Goal: Information Seeking & Learning: Learn about a topic

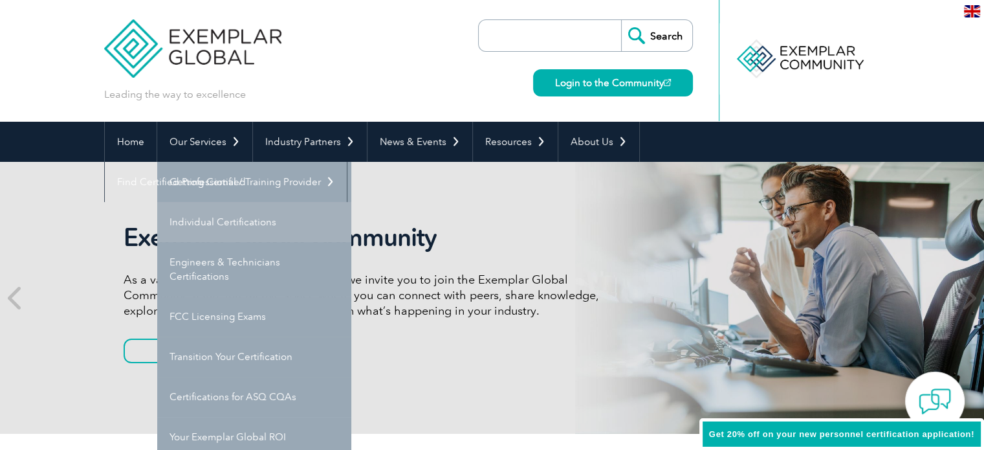
click at [230, 226] on link "Individual Certifications" at bounding box center [254, 222] width 194 height 40
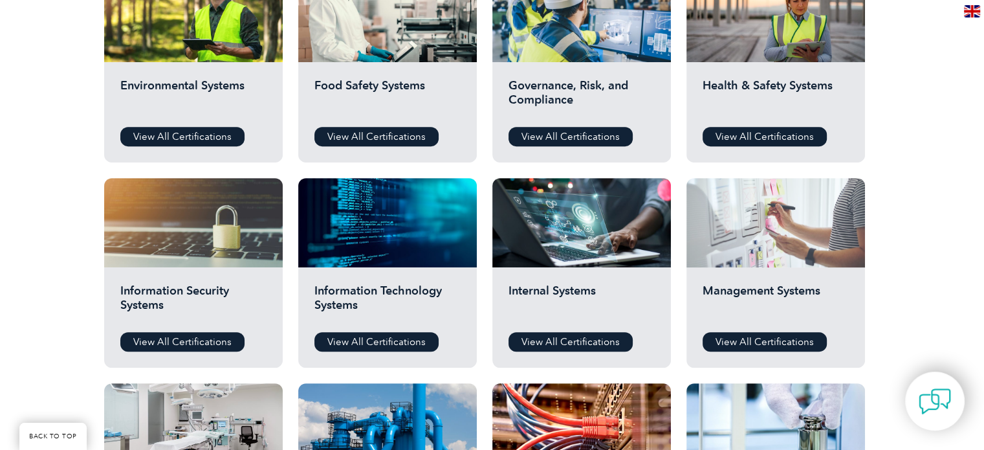
scroll to position [647, 0]
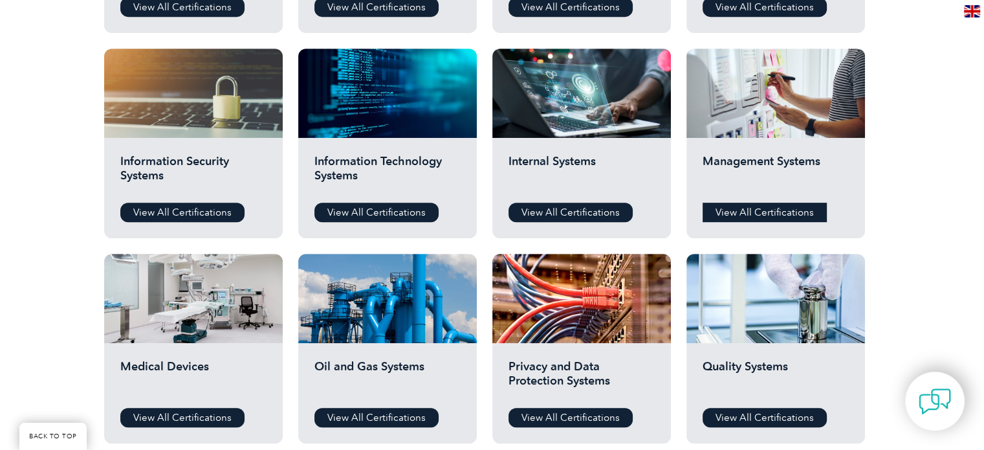
click at [759, 210] on link "View All Certifications" at bounding box center [764, 211] width 124 height 19
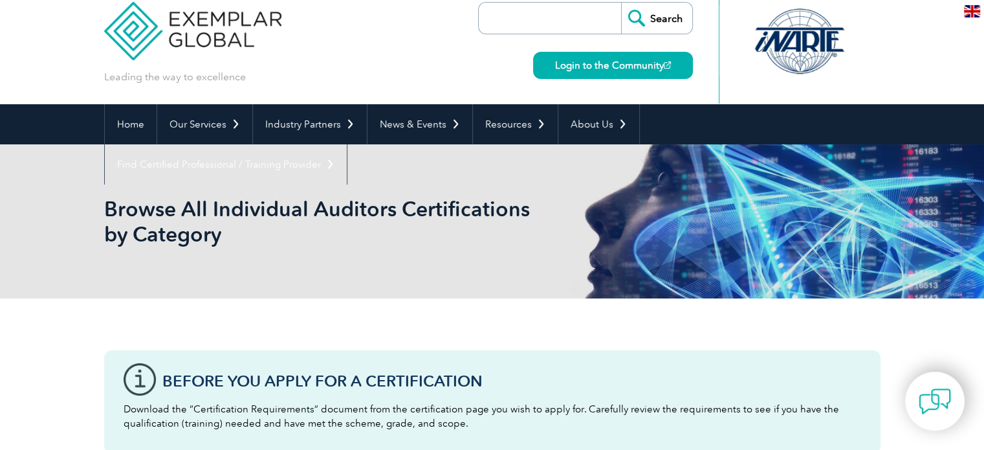
scroll to position [0, 0]
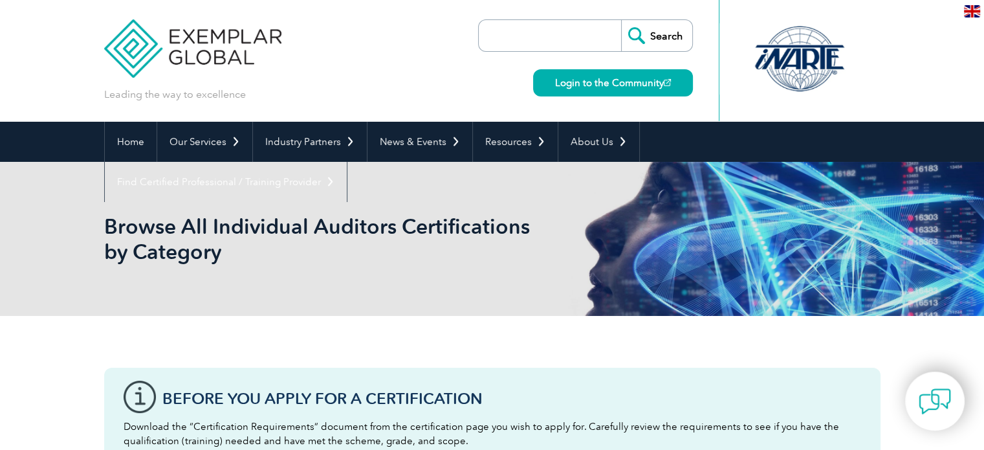
click at [546, 33] on input "search" at bounding box center [553, 35] width 136 height 31
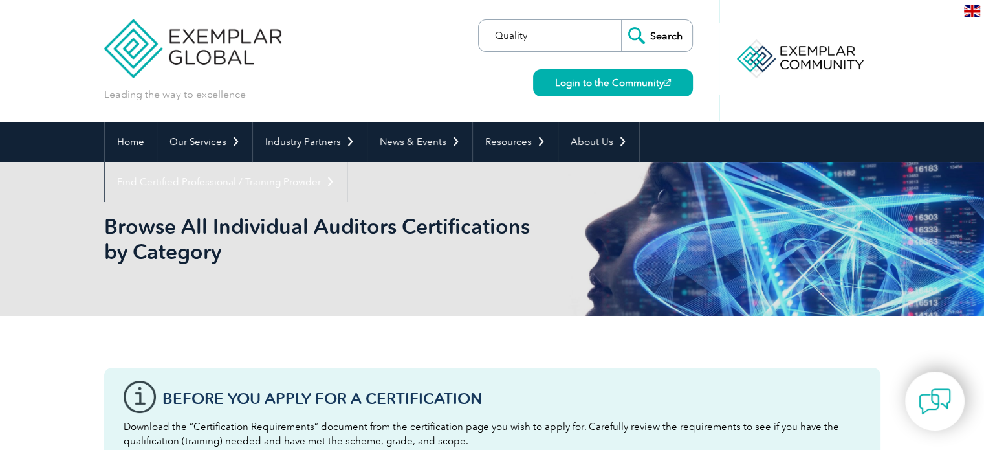
type input "Quality"
click at [637, 34] on input "Search" at bounding box center [656, 35] width 71 height 31
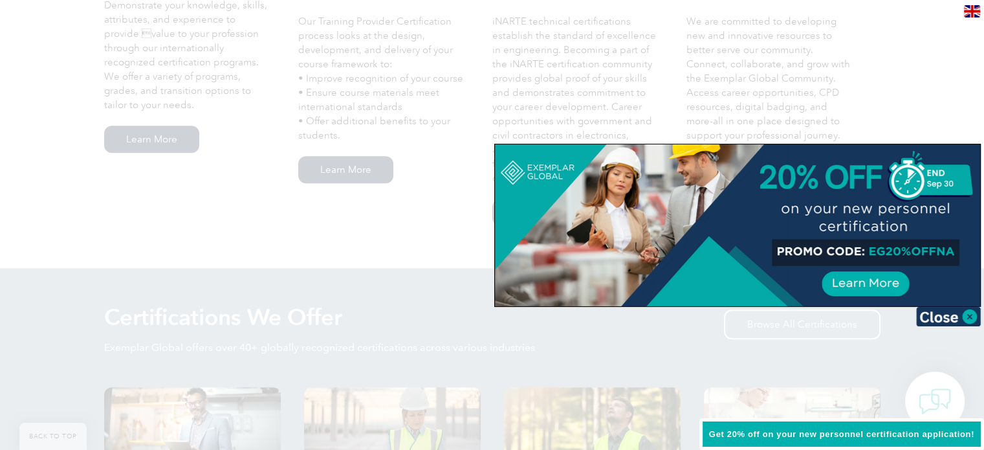
scroll to position [1035, 0]
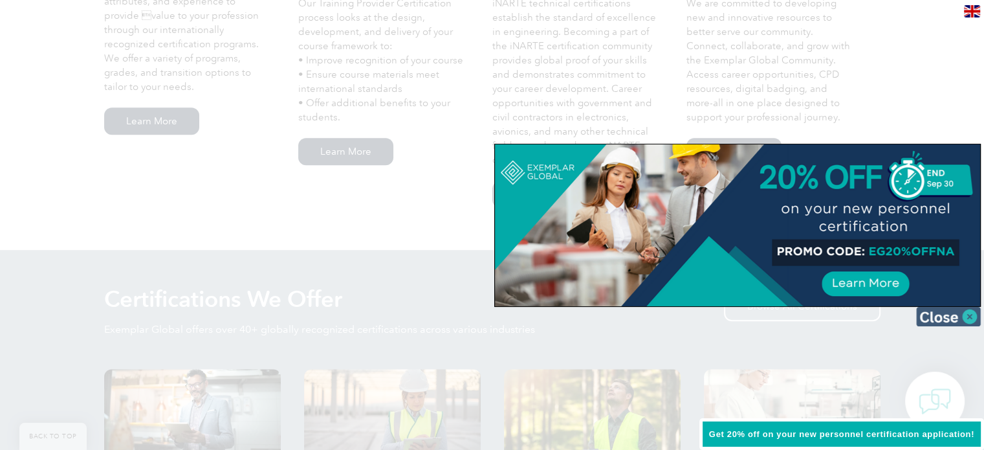
click at [970, 316] on img at bounding box center [948, 316] width 65 height 19
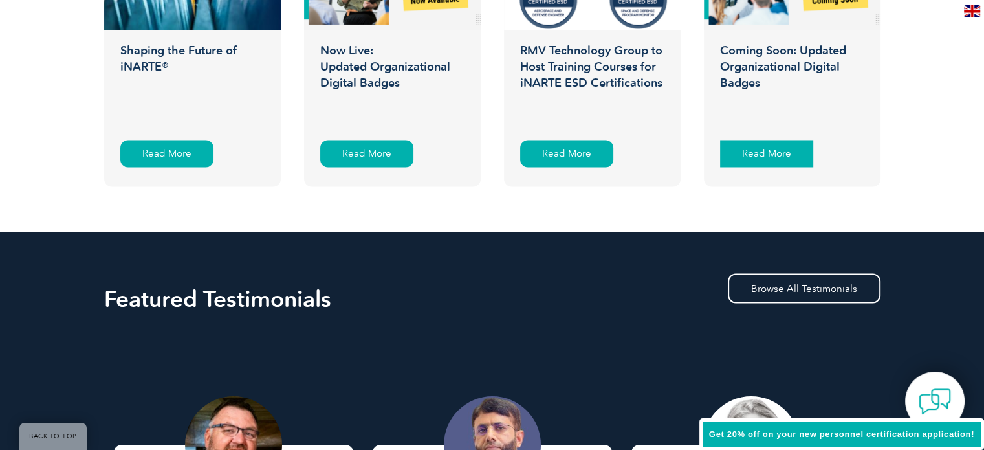
scroll to position [2070, 0]
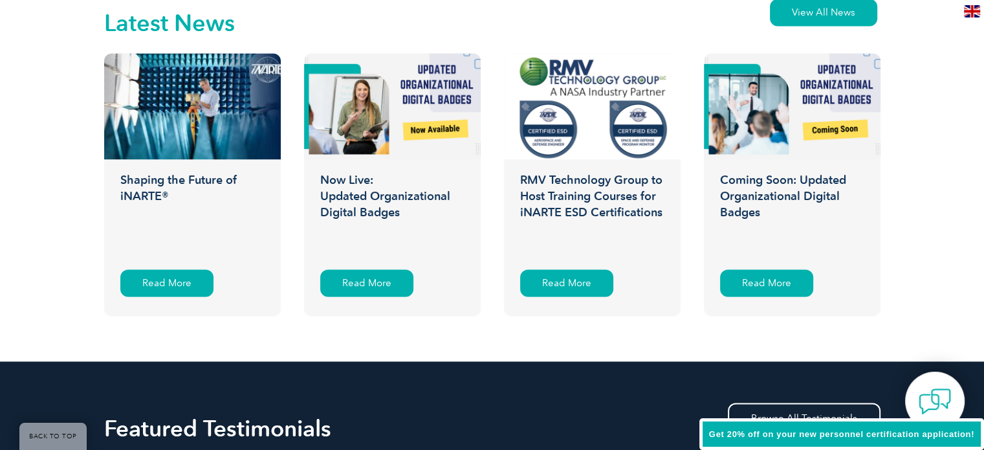
click at [783, 183] on h3 "Coming Soon: Updated Organizational Digital Badges" at bounding box center [792, 214] width 177 height 84
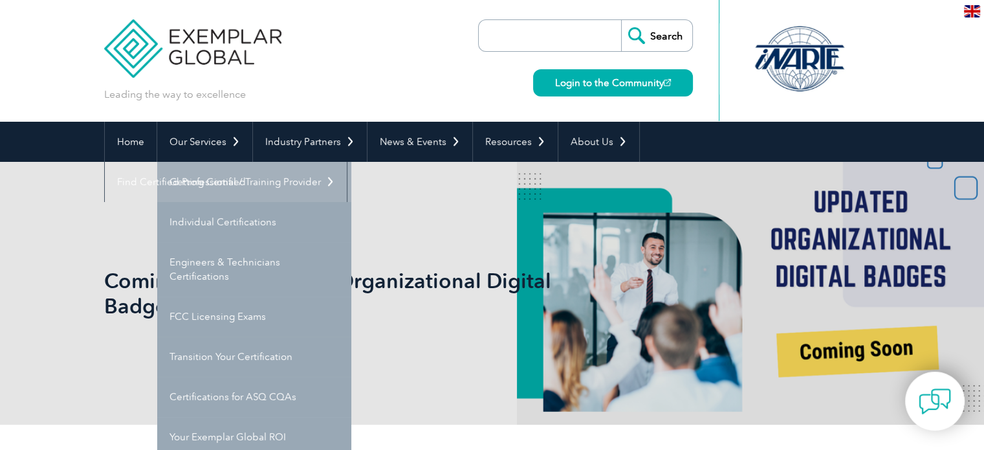
click at [236, 180] on link "Getting Certified" at bounding box center [254, 182] width 194 height 40
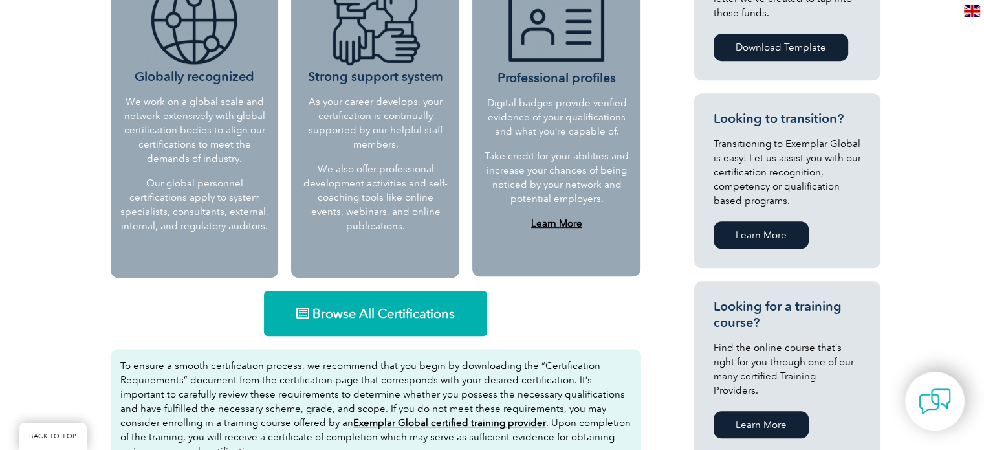
scroll to position [647, 0]
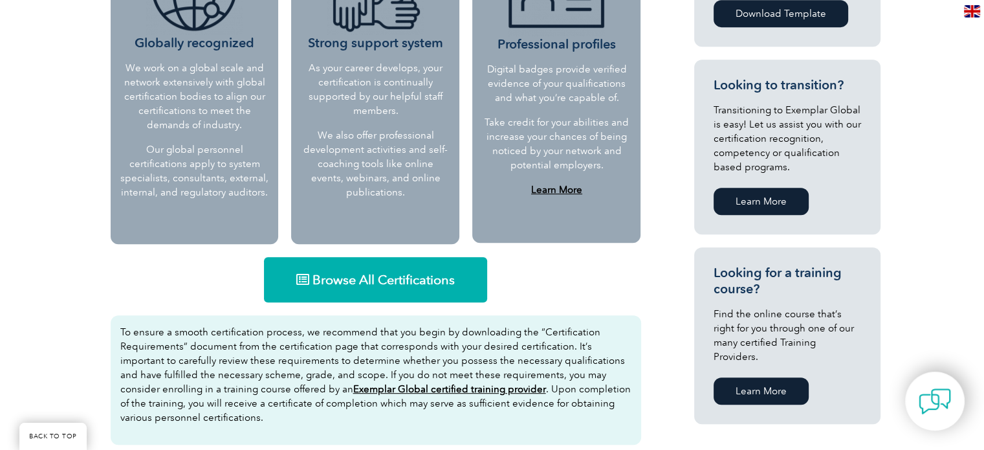
click at [353, 275] on span "Browse All Certifications" at bounding box center [383, 279] width 142 height 13
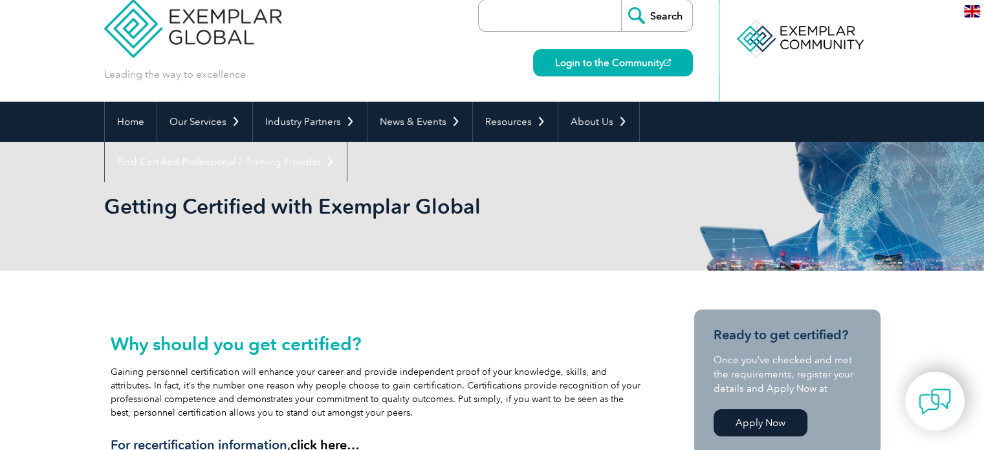
scroll to position [0, 0]
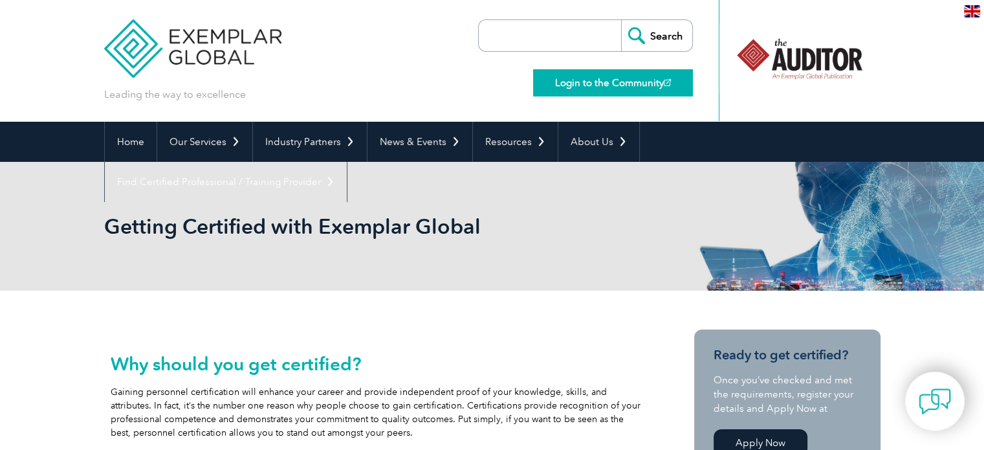
click at [602, 85] on link "Login to the Community" at bounding box center [613, 82] width 160 height 27
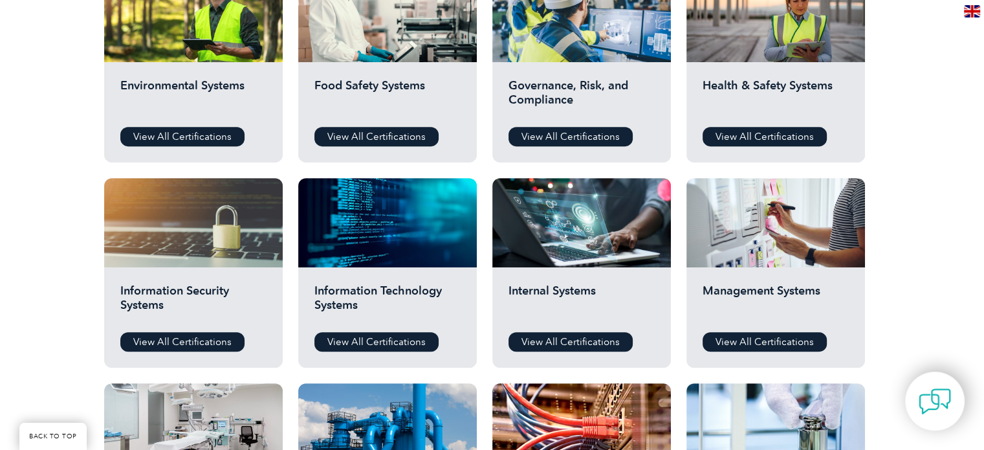
scroll to position [388, 0]
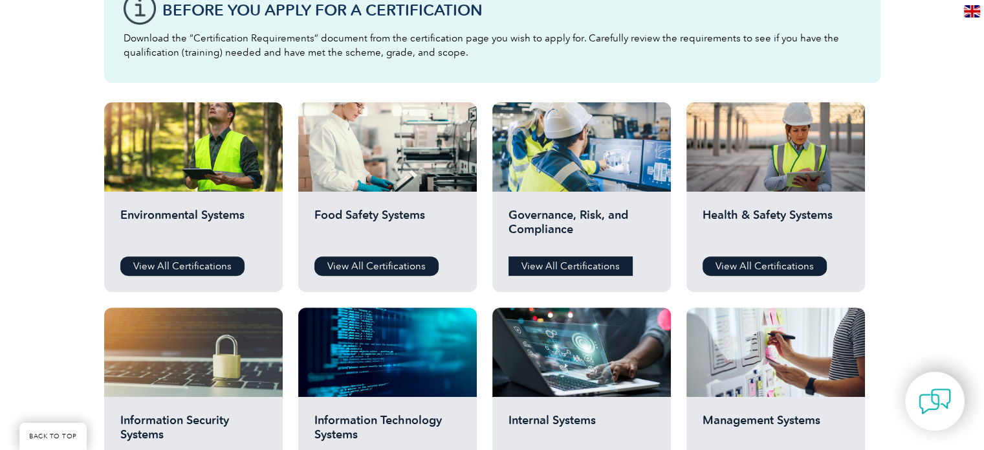
click at [591, 265] on link "View All Certifications" at bounding box center [570, 265] width 124 height 19
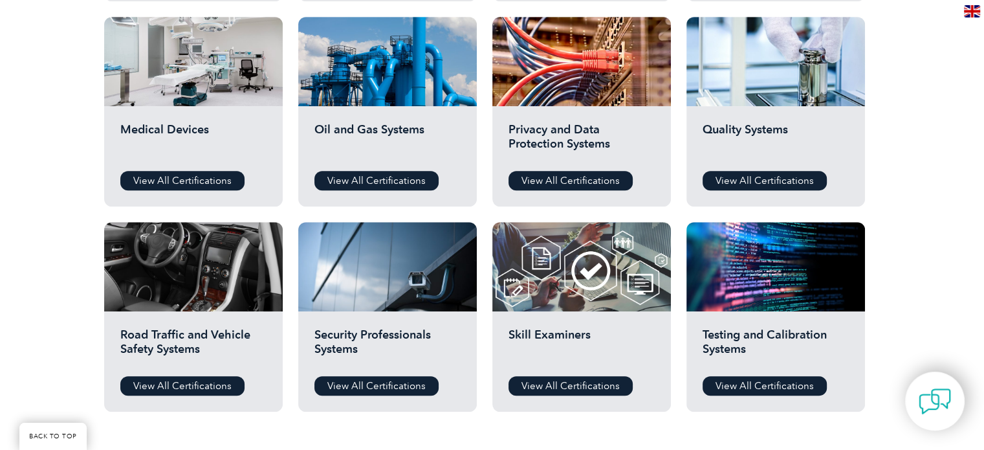
scroll to position [906, 0]
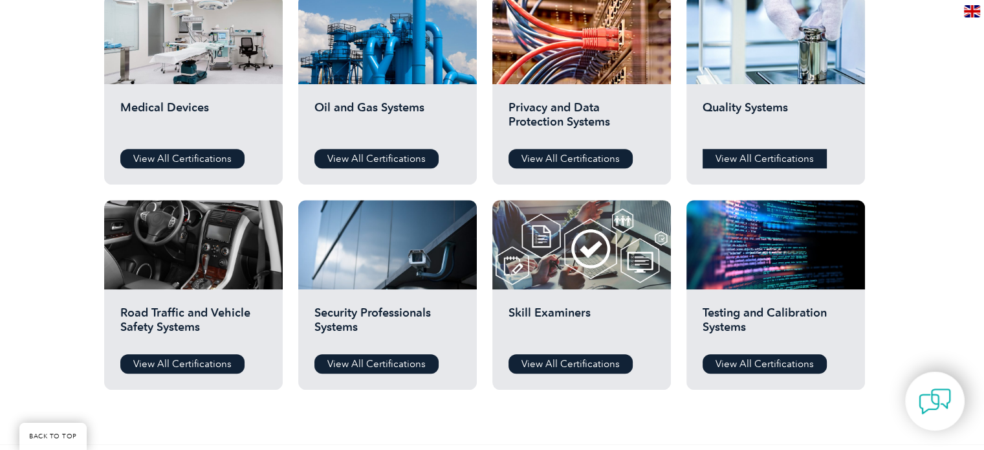
click at [772, 158] on link "View All Certifications" at bounding box center [764, 158] width 124 height 19
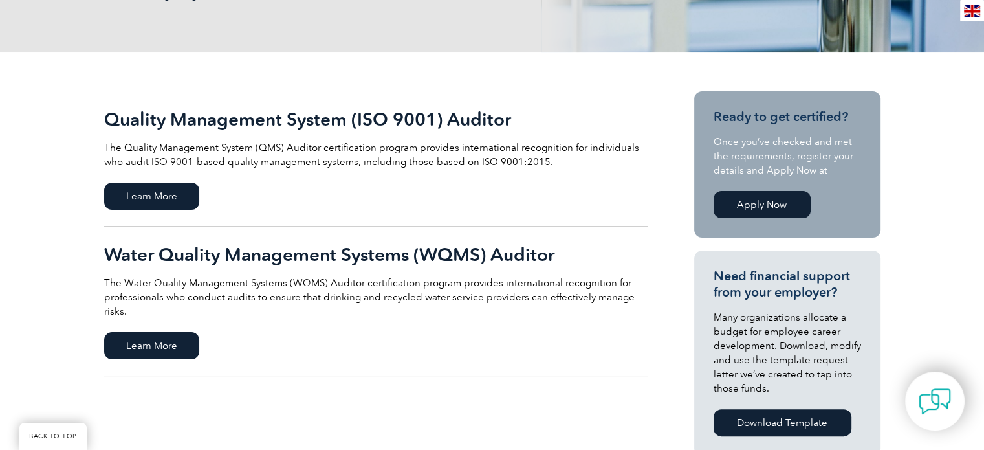
scroll to position [259, 0]
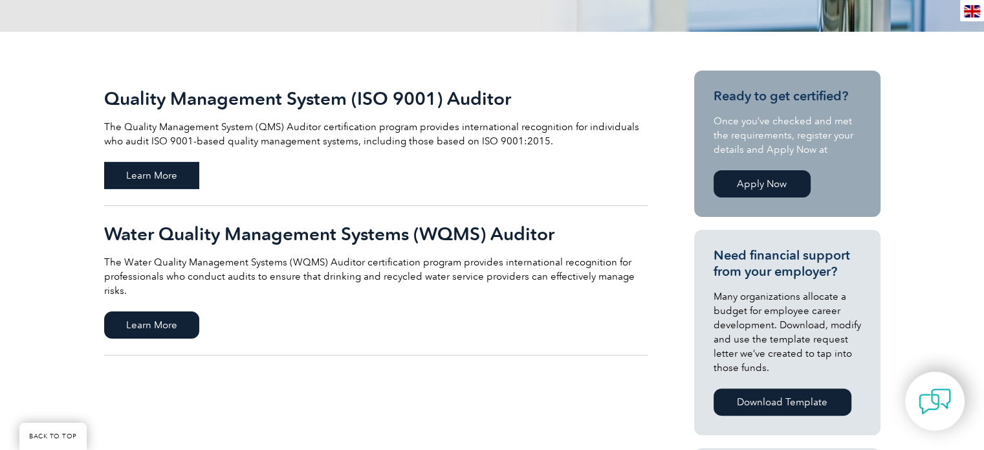
click at [155, 179] on span "Learn More" at bounding box center [151, 175] width 95 height 27
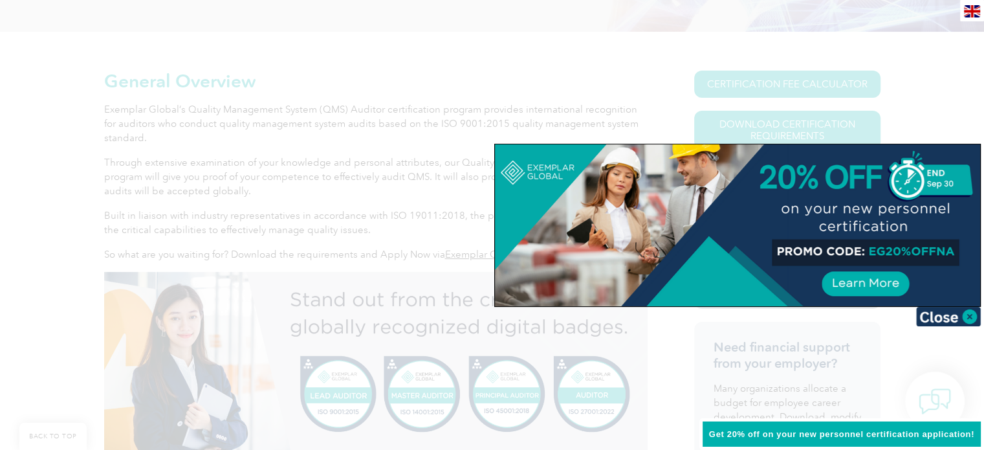
scroll to position [388, 0]
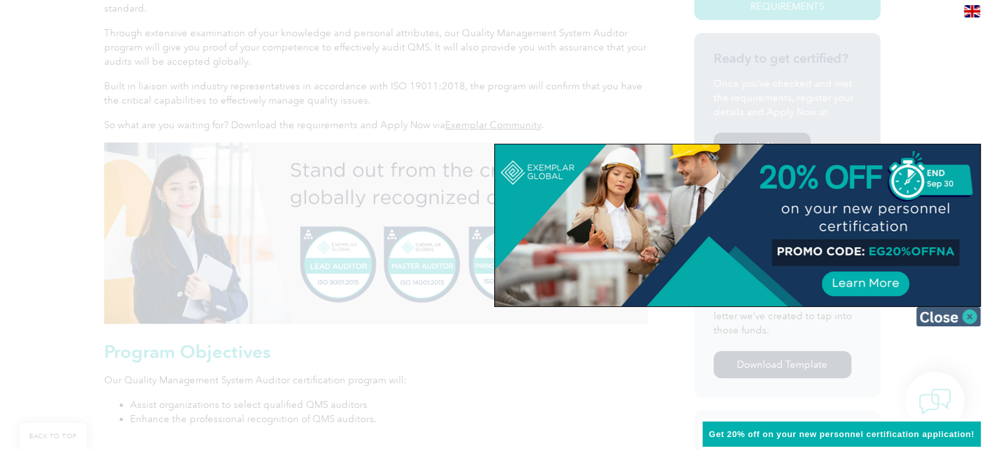
click at [972, 314] on img at bounding box center [948, 316] width 65 height 19
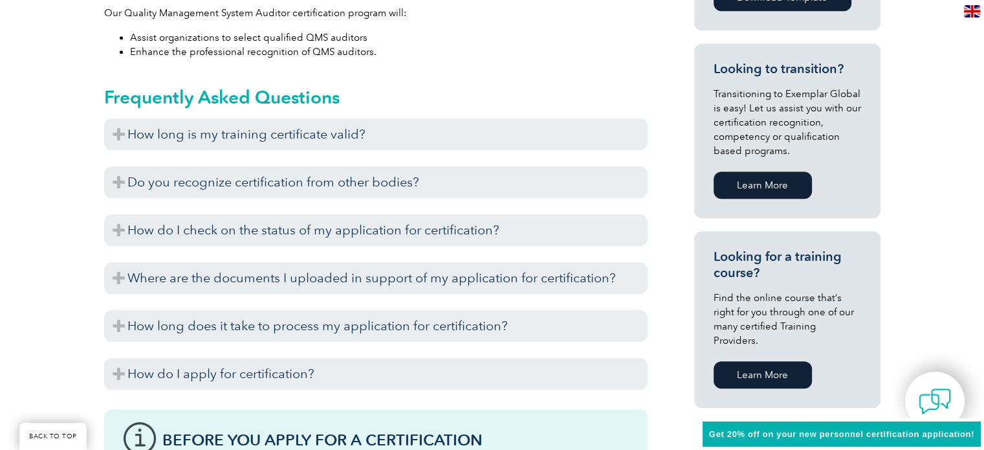
scroll to position [776, 0]
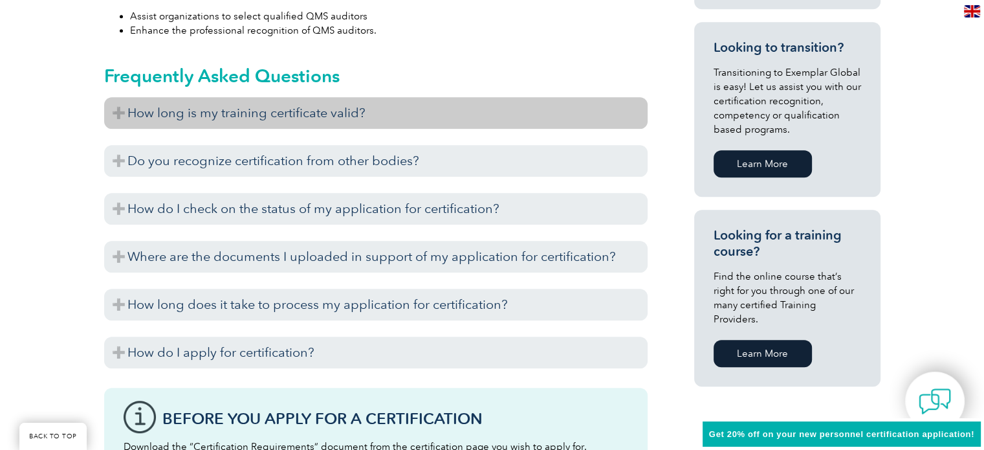
click at [216, 116] on h3 "How long is my training certificate valid?" at bounding box center [375, 113] width 543 height 32
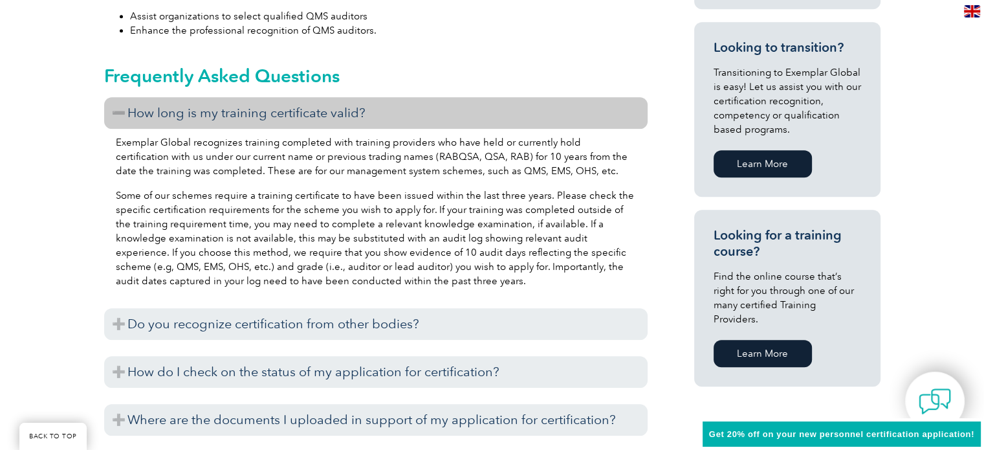
click at [216, 116] on h3 "How long is my training certificate valid?" at bounding box center [375, 113] width 543 height 32
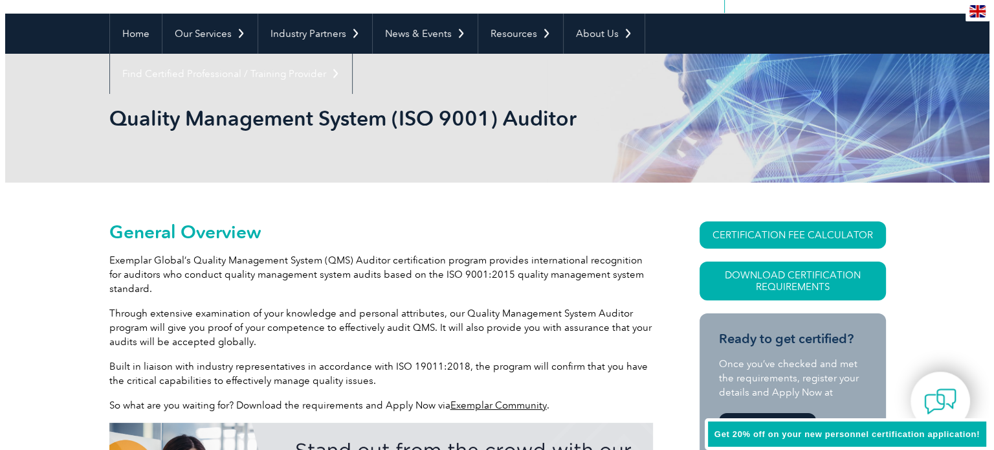
scroll to position [129, 0]
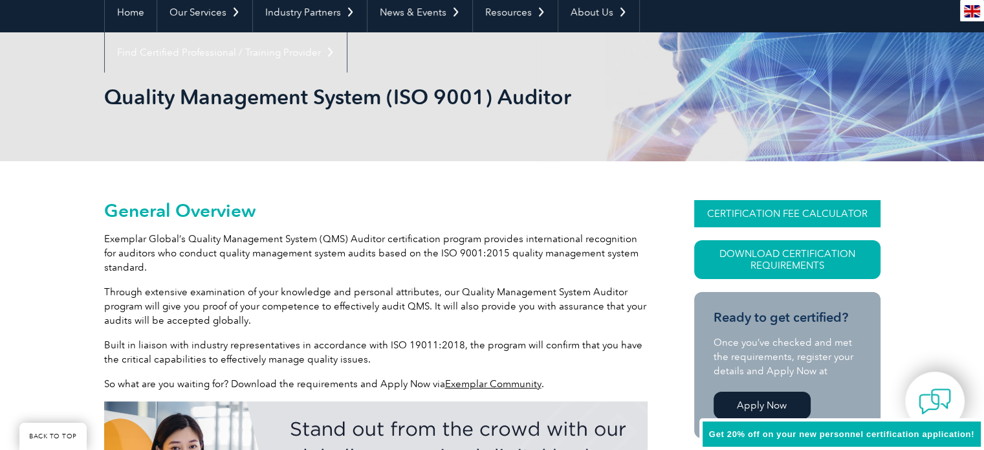
click at [802, 210] on link "CERTIFICATION FEE CALCULATOR" at bounding box center [787, 213] width 186 height 27
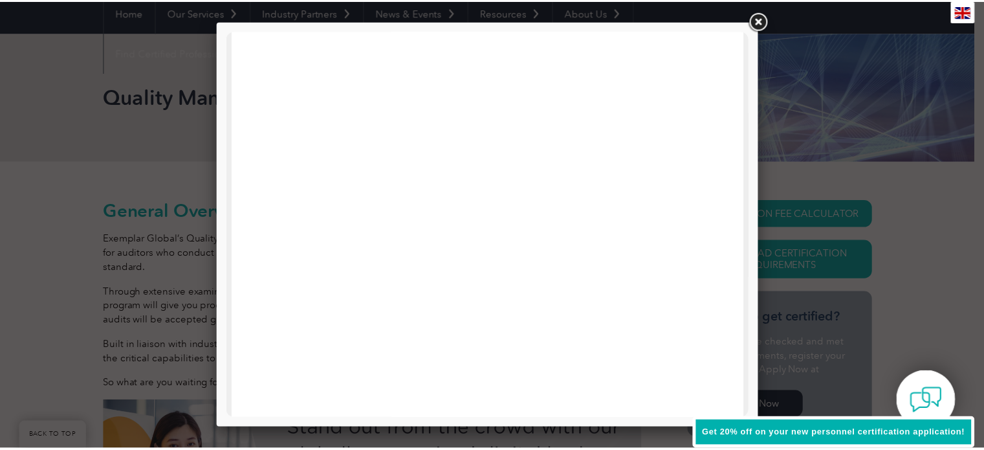
scroll to position [0, 0]
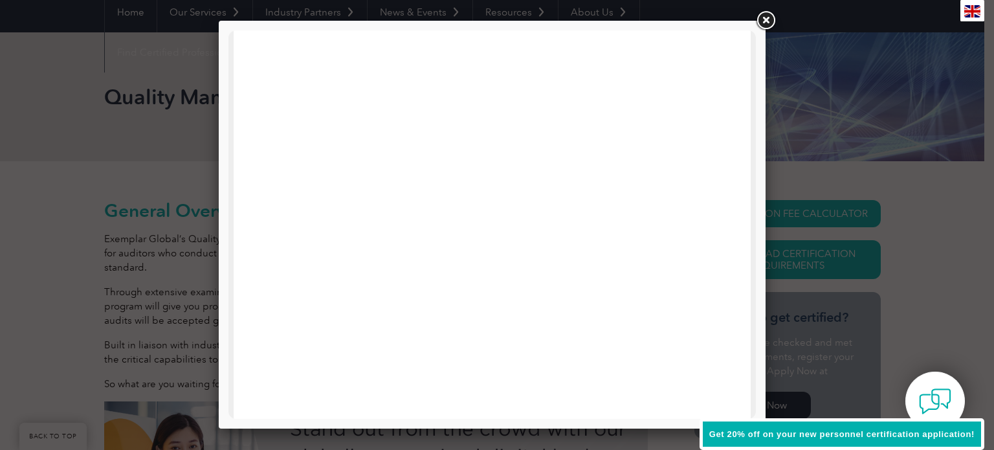
click at [767, 15] on link at bounding box center [765, 20] width 23 height 23
